Goal: Task Accomplishment & Management: Complete application form

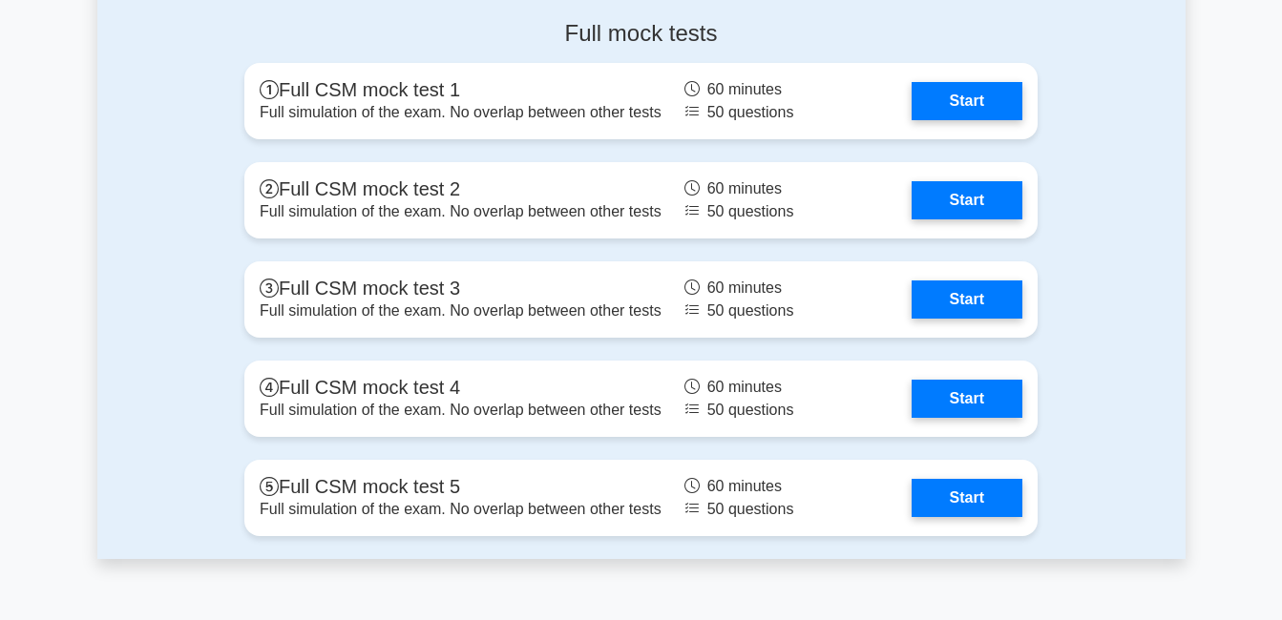
scroll to position [4619, 0]
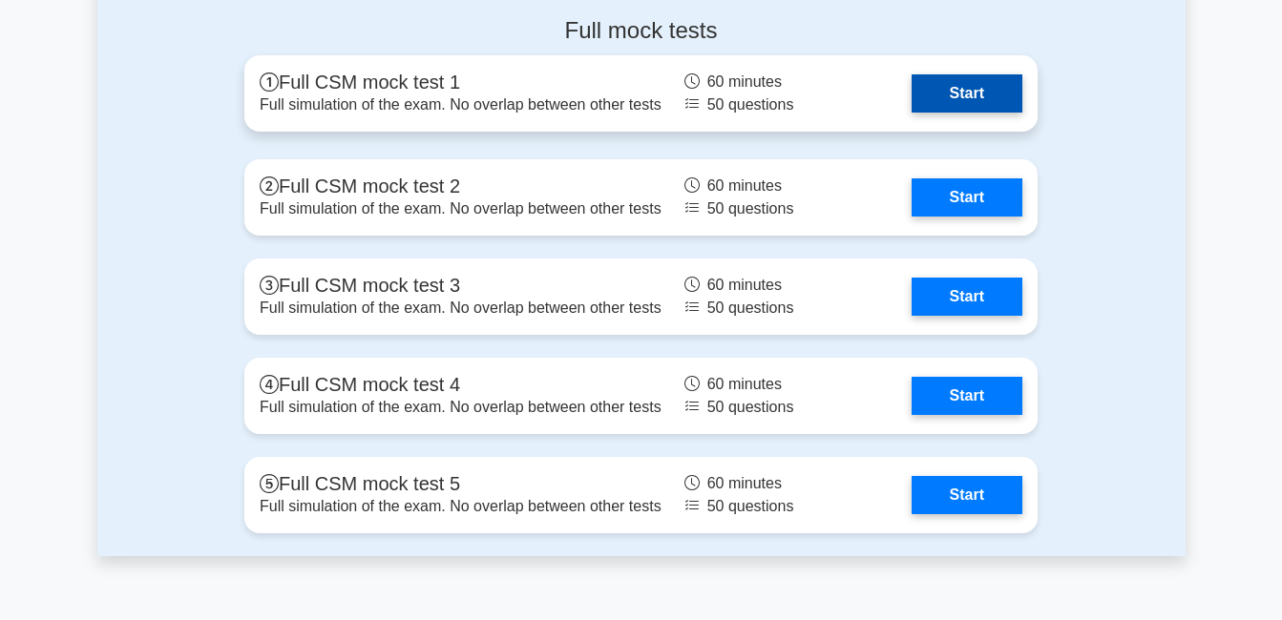
click at [911, 74] on link "Start" at bounding box center [966, 93] width 111 height 38
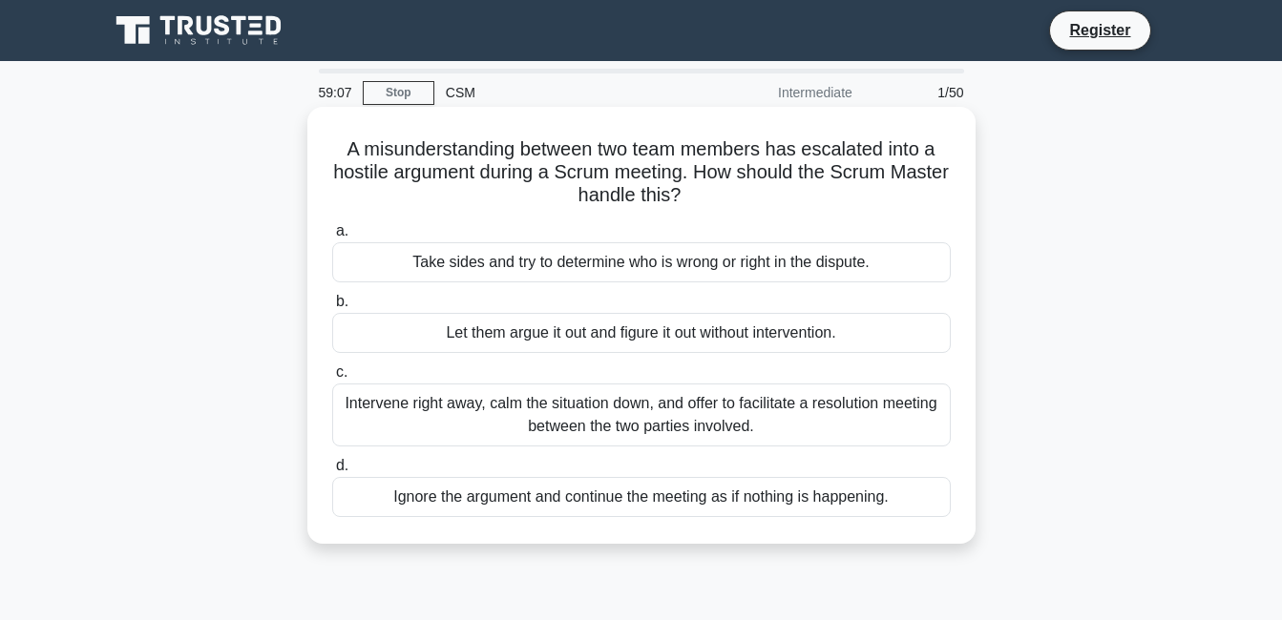
click at [669, 424] on div "Intervene right away, calm the situation down, and offer to facilitate a resolu…" at bounding box center [641, 415] width 618 height 63
click at [332, 379] on input "c. Intervene right away, calm the situation down, and offer to facilitate a res…" at bounding box center [332, 372] width 0 height 12
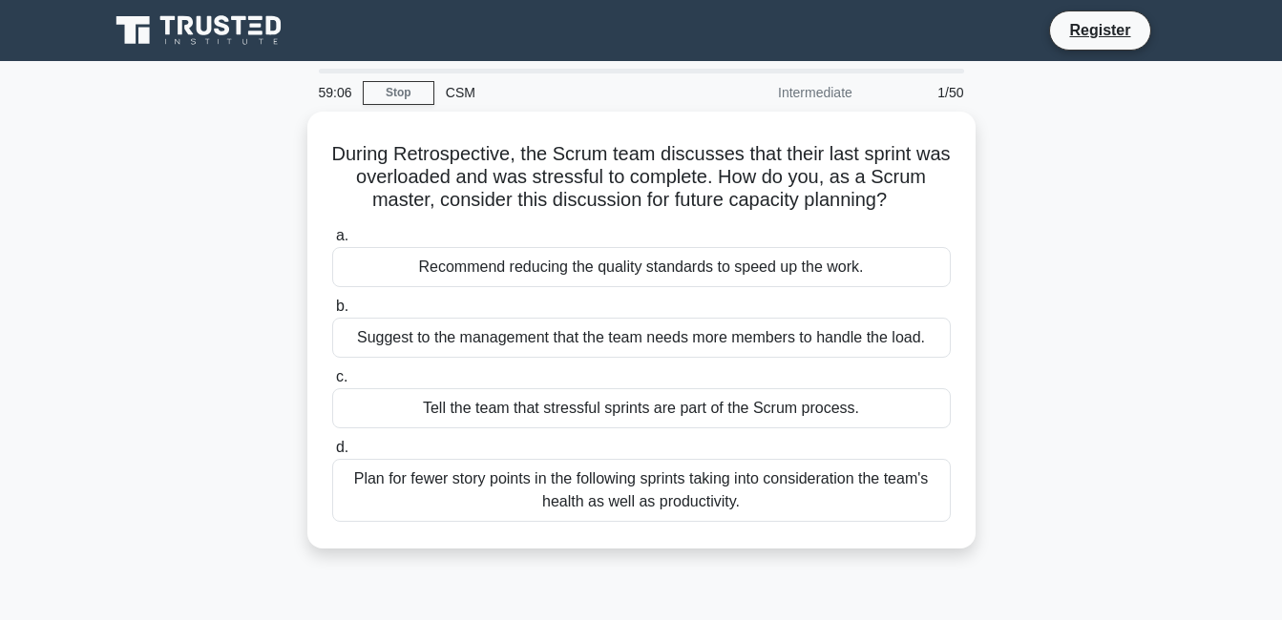
click at [669, 424] on div "Tell the team that stressful sprints are part of the Scrum process." at bounding box center [641, 408] width 618 height 40
click at [332, 384] on input "c. Tell the team that stressful sprints are part of the Scrum process." at bounding box center [332, 377] width 0 height 12
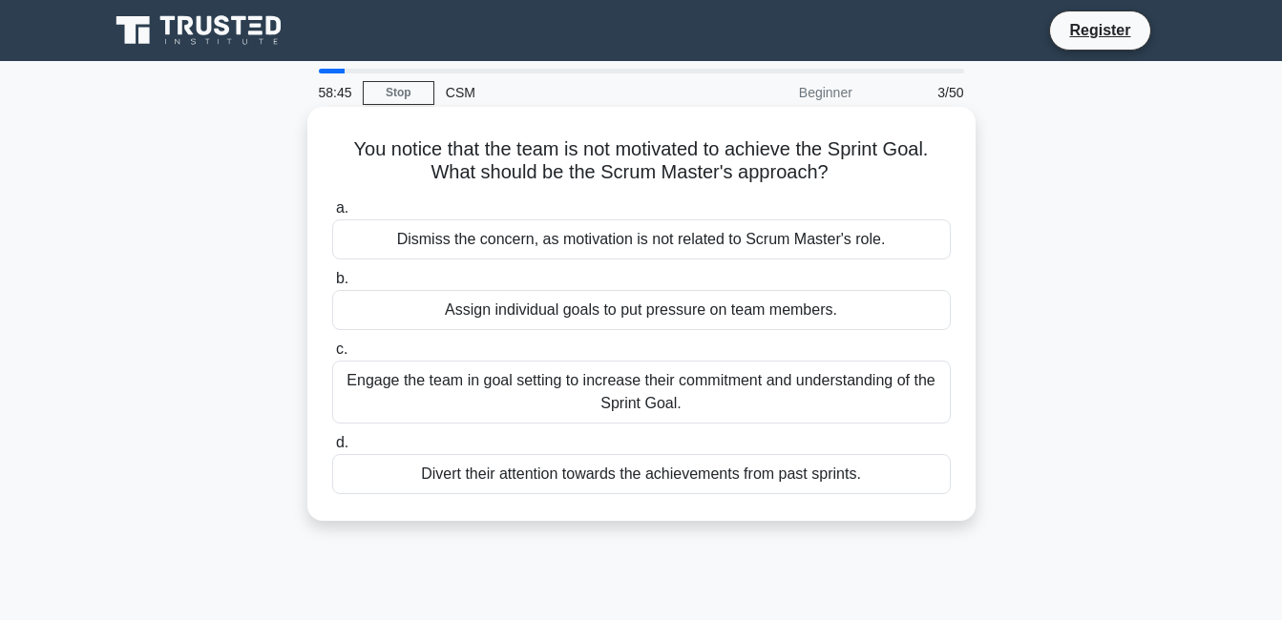
click at [679, 474] on div "Divert their attention towards the achievements from past sprints." at bounding box center [641, 474] width 618 height 40
click at [332, 449] on input "d. Divert their attention towards the achievements from past sprints." at bounding box center [332, 443] width 0 height 12
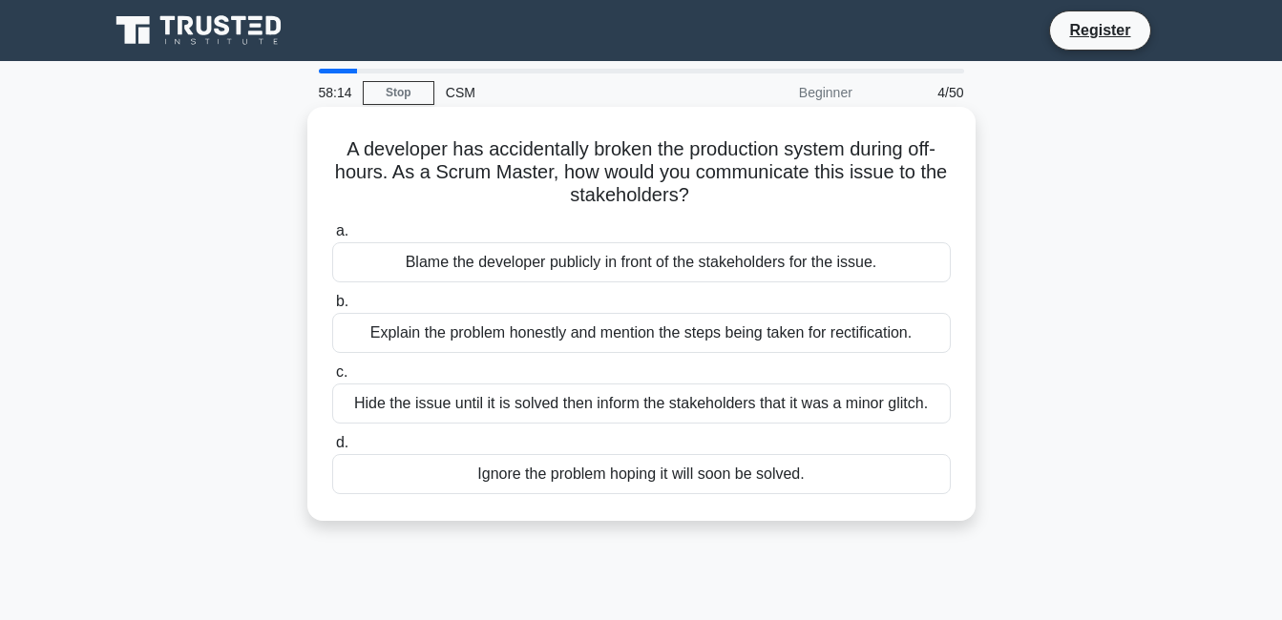
click at [653, 327] on div "Explain the problem honestly and mention the steps being taken for rectificatio…" at bounding box center [641, 333] width 618 height 40
click at [332, 308] on input "b. Explain the problem honestly and mention the steps being taken for rectifica…" at bounding box center [332, 302] width 0 height 12
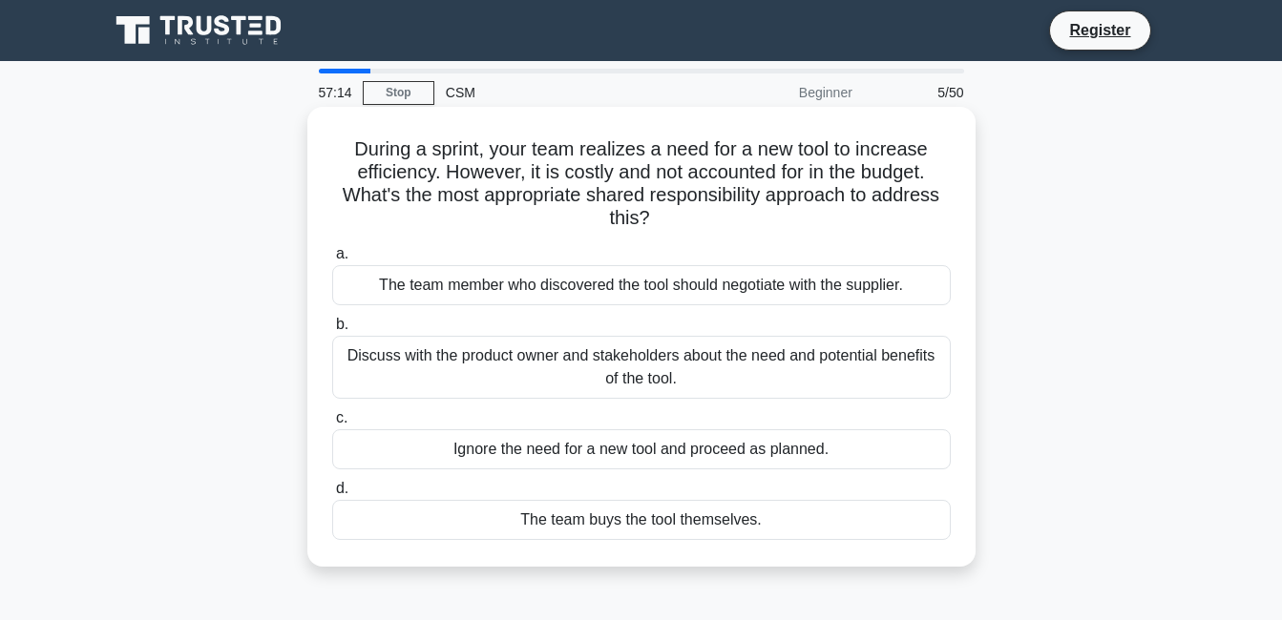
click at [654, 283] on div "The team member who discovered the tool should negotiate with the supplier." at bounding box center [641, 285] width 618 height 40
click at [332, 261] on input "a. The team member who discovered the tool should negotiate with the supplier." at bounding box center [332, 254] width 0 height 12
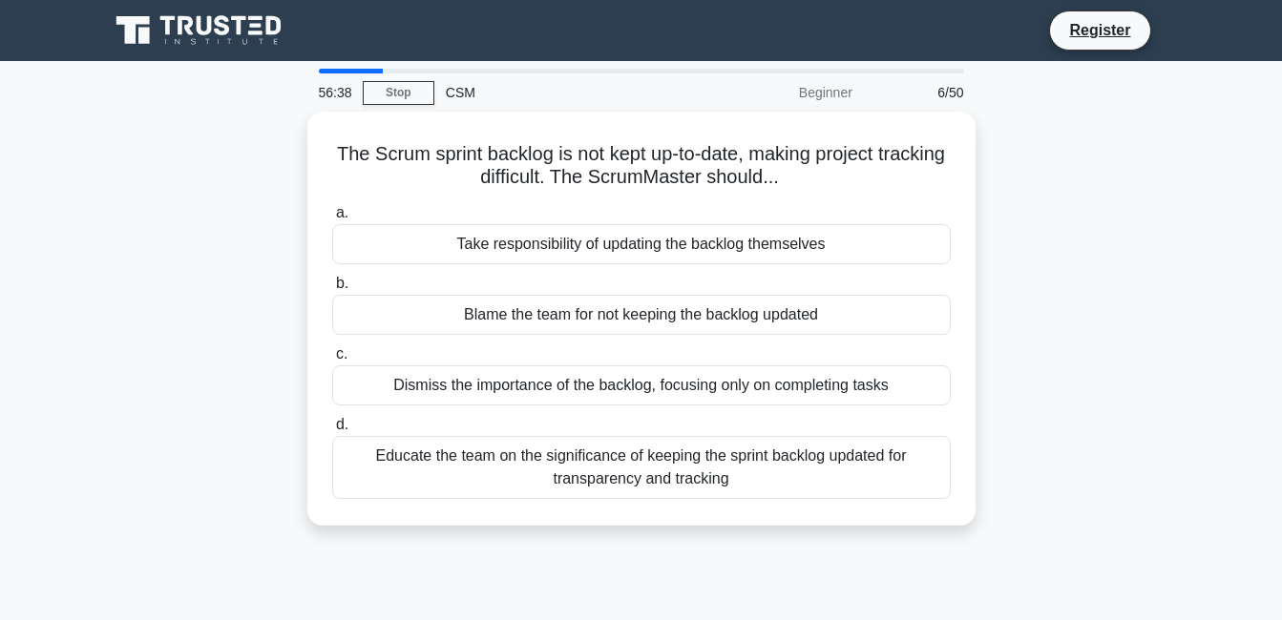
click at [654, 283] on label "b. Blame the team for not keeping the backlog updated" at bounding box center [641, 303] width 618 height 63
click at [332, 283] on input "b. Blame the team for not keeping the backlog updated" at bounding box center [332, 284] width 0 height 12
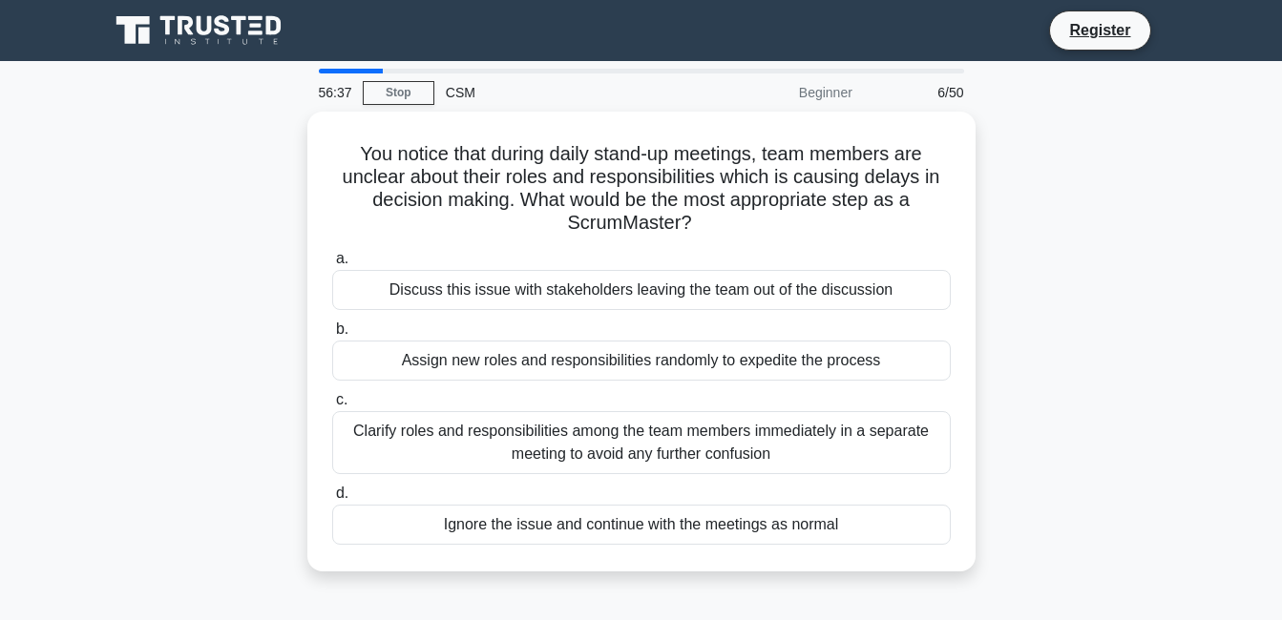
click at [654, 283] on div "Discuss this issue with stakeholders leaving the team out of the discussion" at bounding box center [641, 290] width 618 height 40
click at [332, 265] on input "a. Discuss this issue with stakeholders leaving the team out of the discussion" at bounding box center [332, 259] width 0 height 12
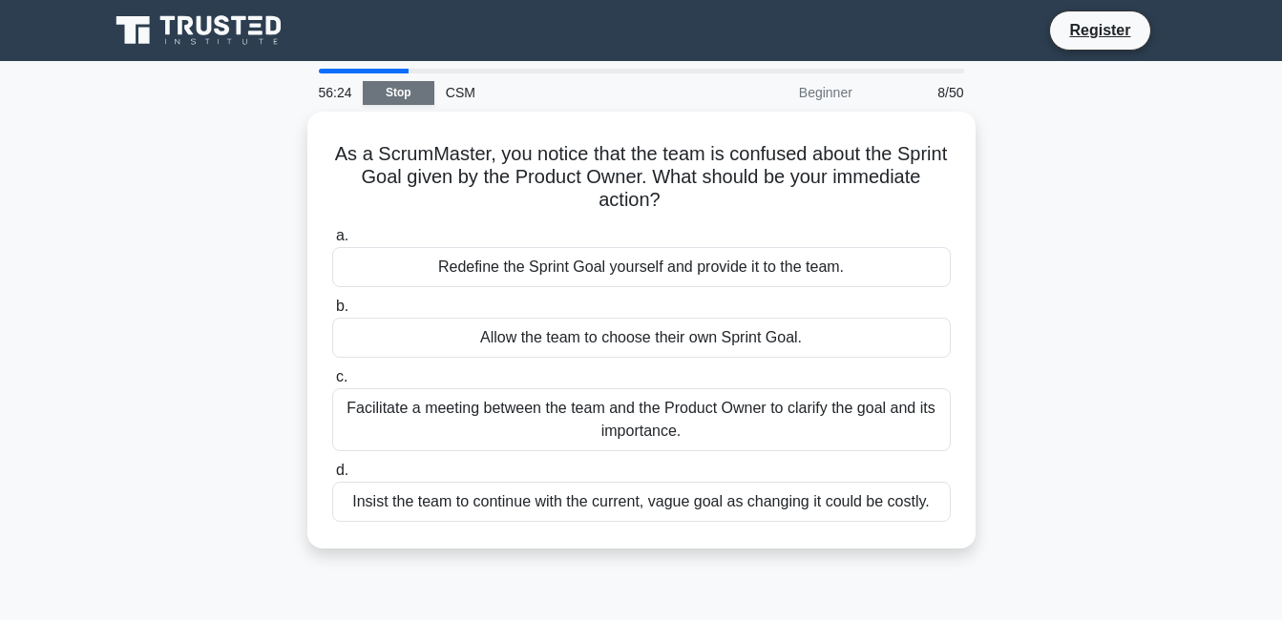
click at [395, 92] on link "Stop" at bounding box center [399, 93] width 72 height 24
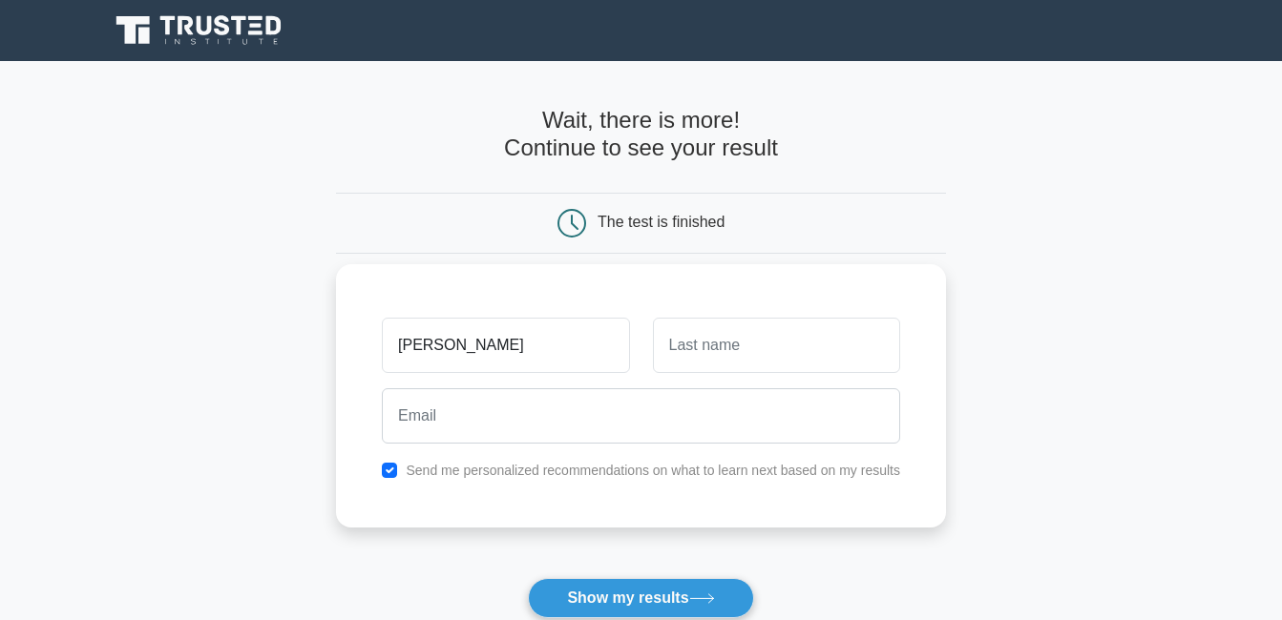
type input "luna"
click at [770, 336] on input "text" at bounding box center [776, 345] width 247 height 55
type input "mpofu"
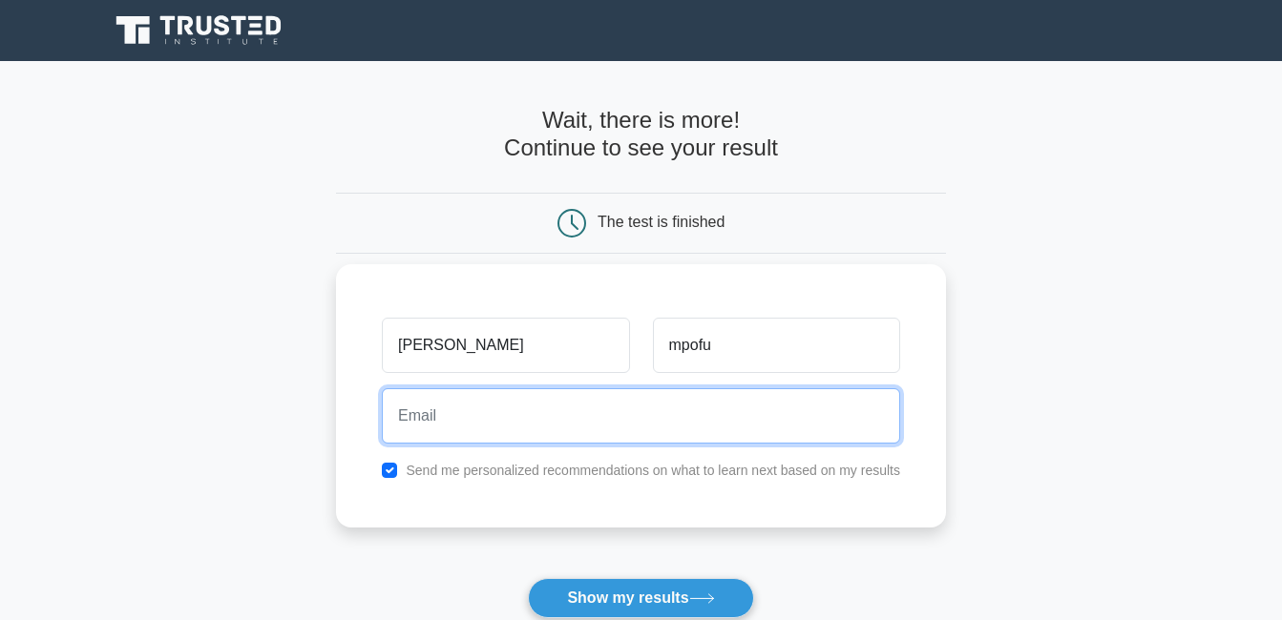
click at [716, 407] on input "email" at bounding box center [641, 415] width 518 height 55
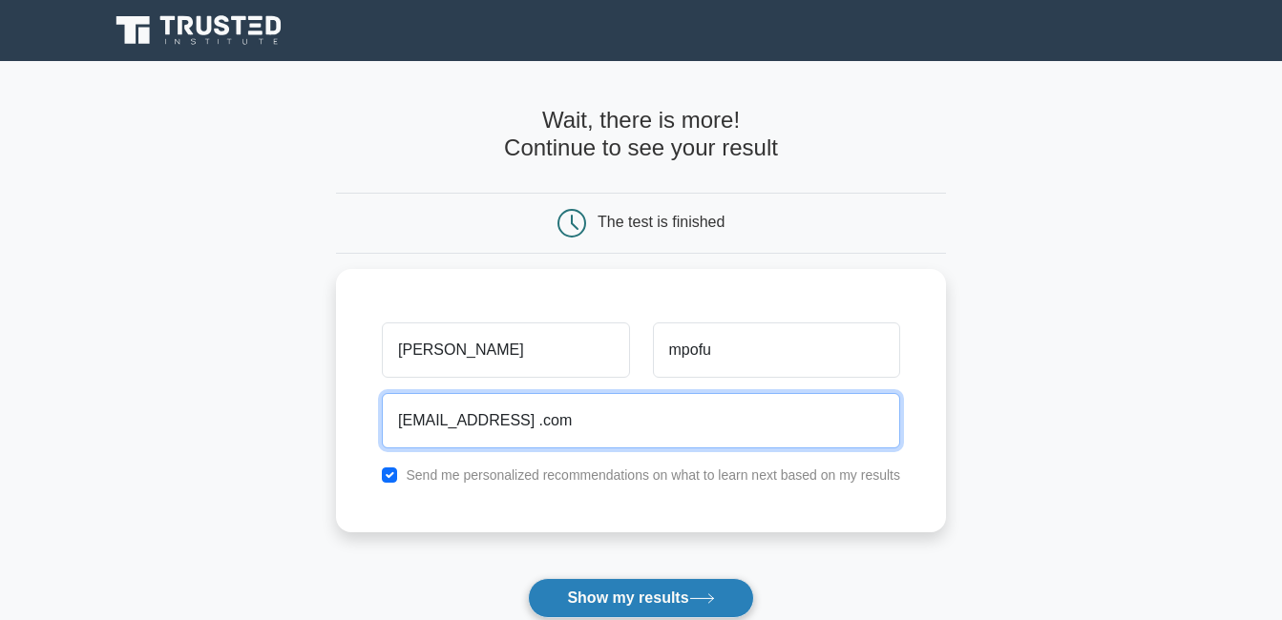
type input "mlunabongiwe@gmail .com"
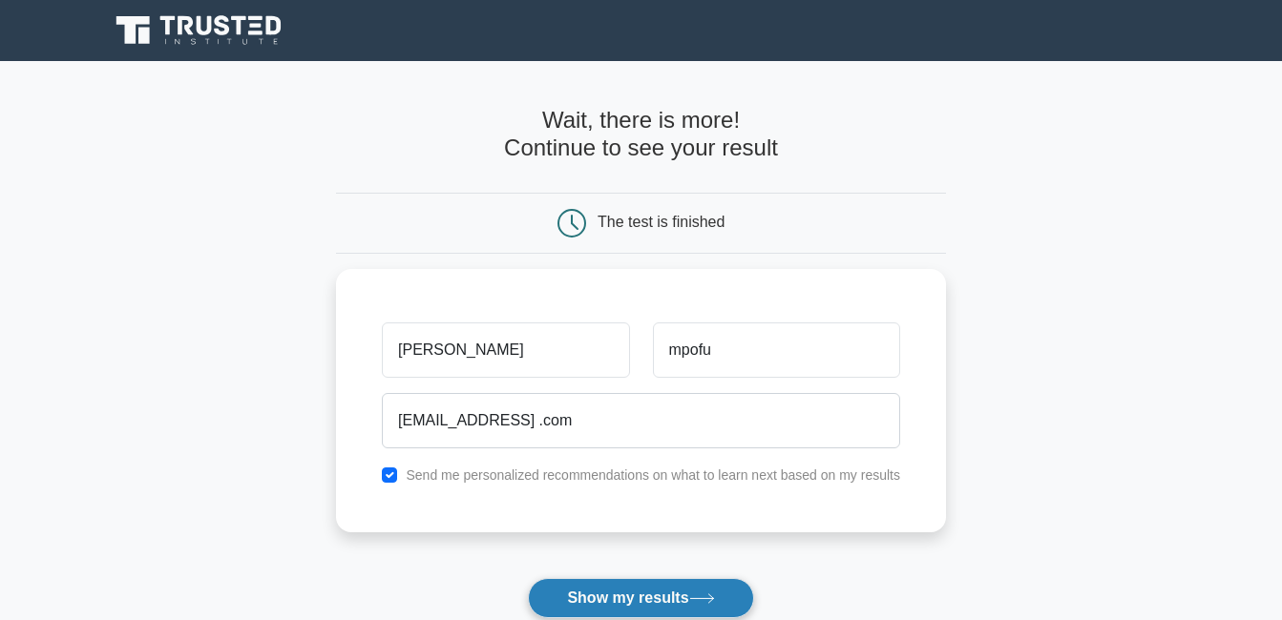
click at [633, 590] on button "Show my results" at bounding box center [640, 598] width 225 height 40
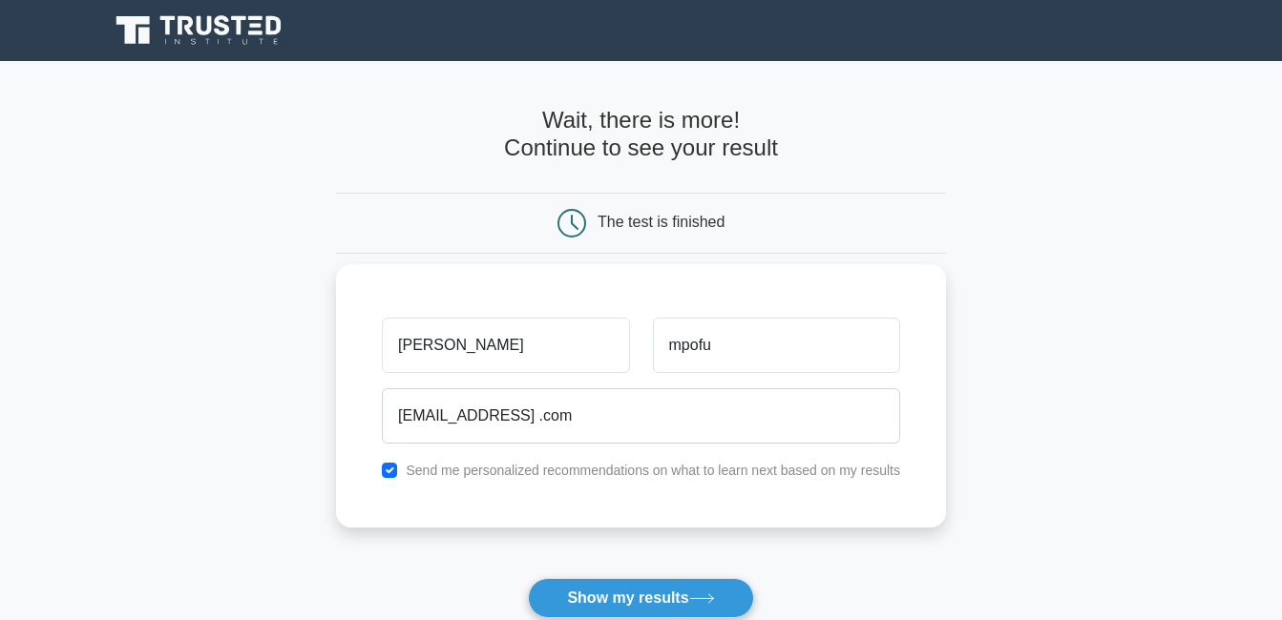
click at [613, 478] on label "Send me personalized recommendations on what to learn next based on my results" at bounding box center [653, 470] width 494 height 15
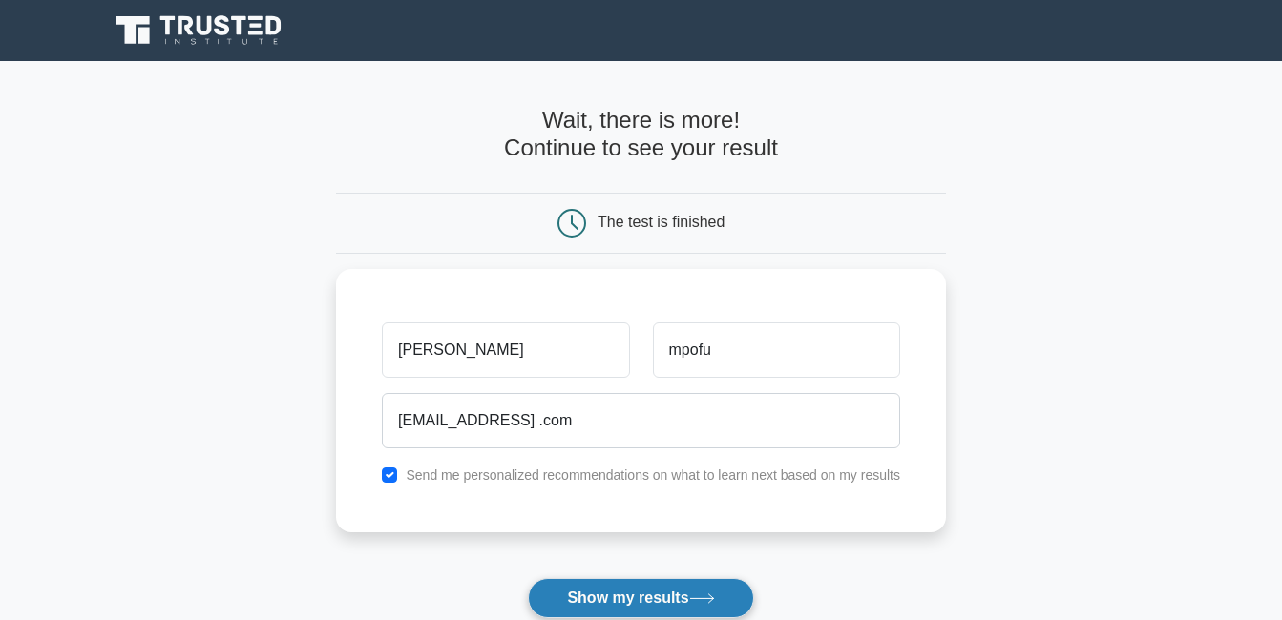
click at [657, 602] on button "Show my results" at bounding box center [640, 598] width 225 height 40
click at [662, 595] on button "Show my results" at bounding box center [640, 598] width 225 height 40
